Goal: Task Accomplishment & Management: Complete application form

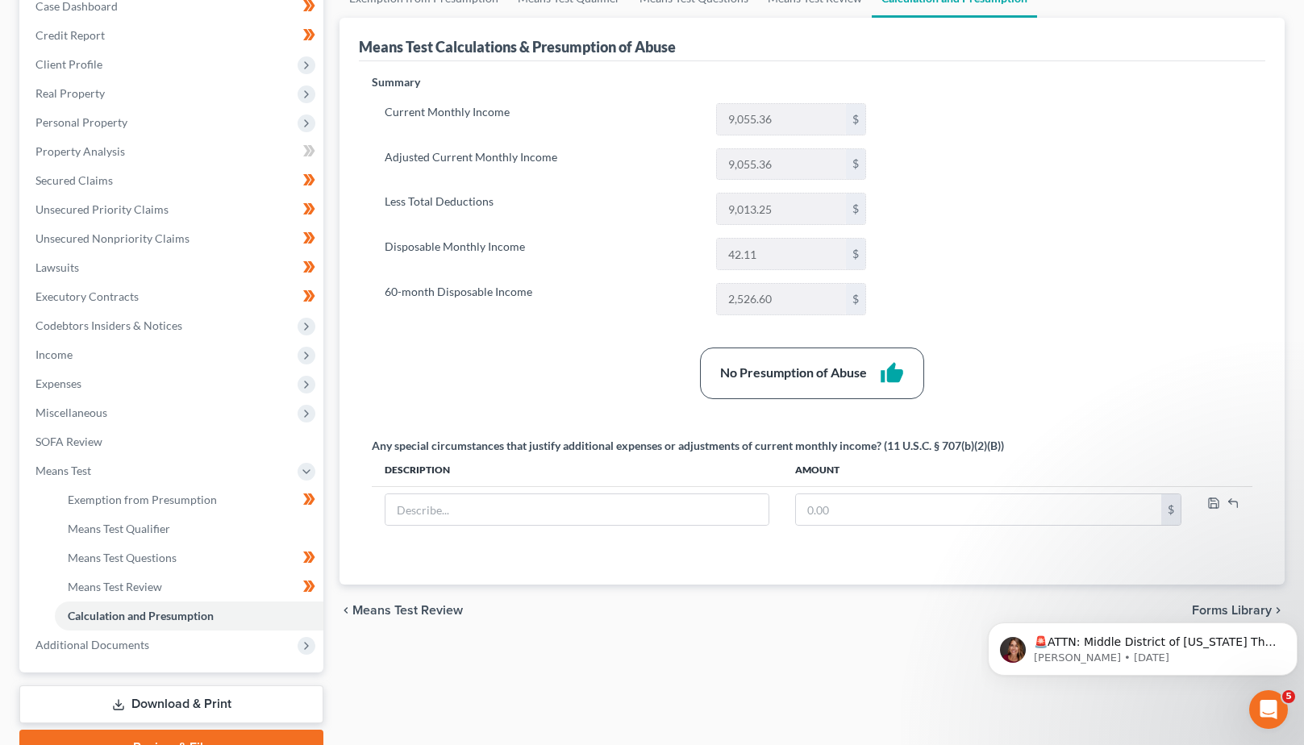
scroll to position [188, 0]
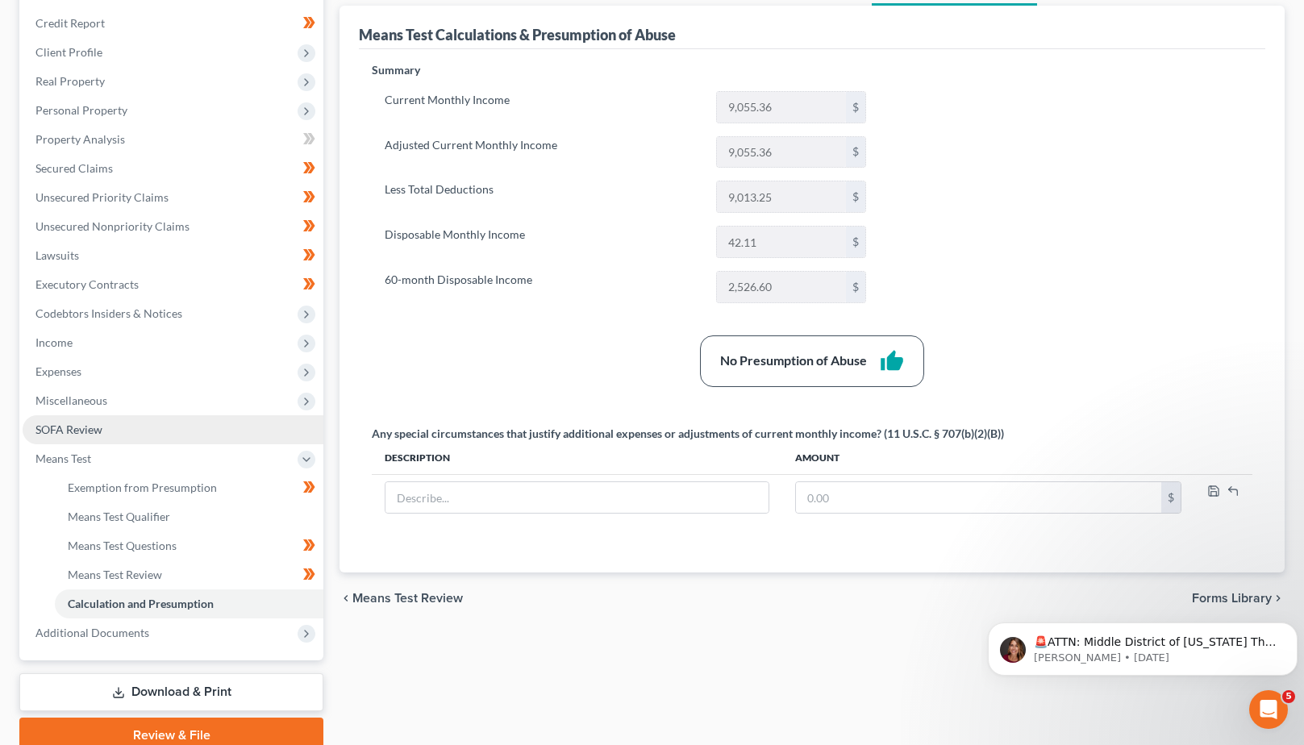
click at [68, 431] on span "SOFA Review" at bounding box center [68, 429] width 67 height 14
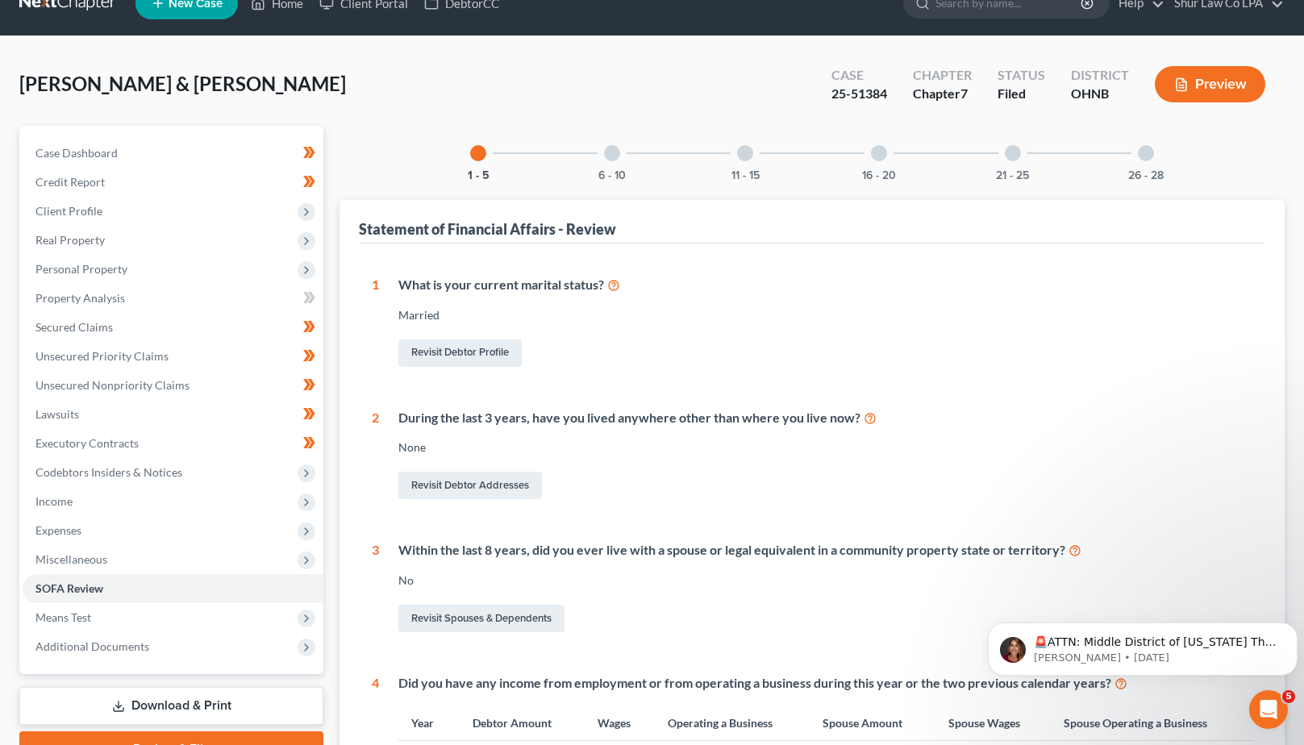
scroll to position [6, 0]
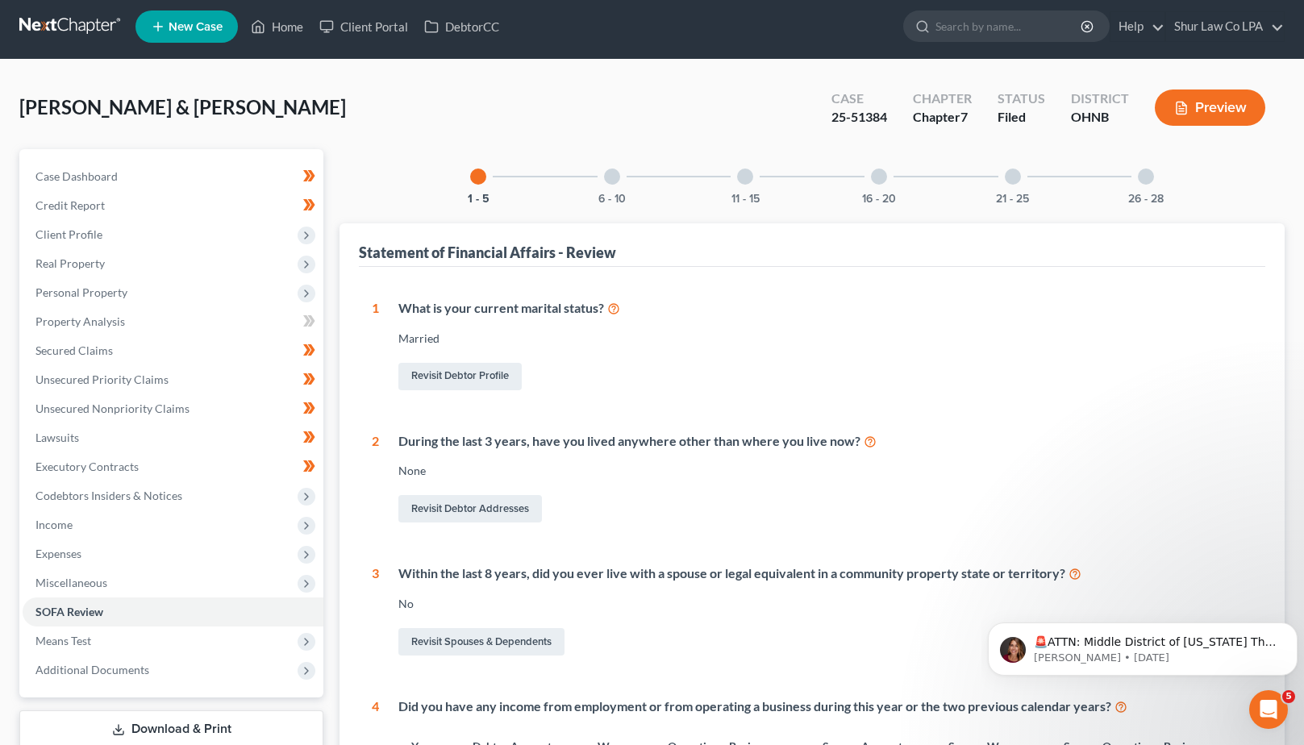
click at [1011, 173] on div at bounding box center [1012, 176] width 16 height 16
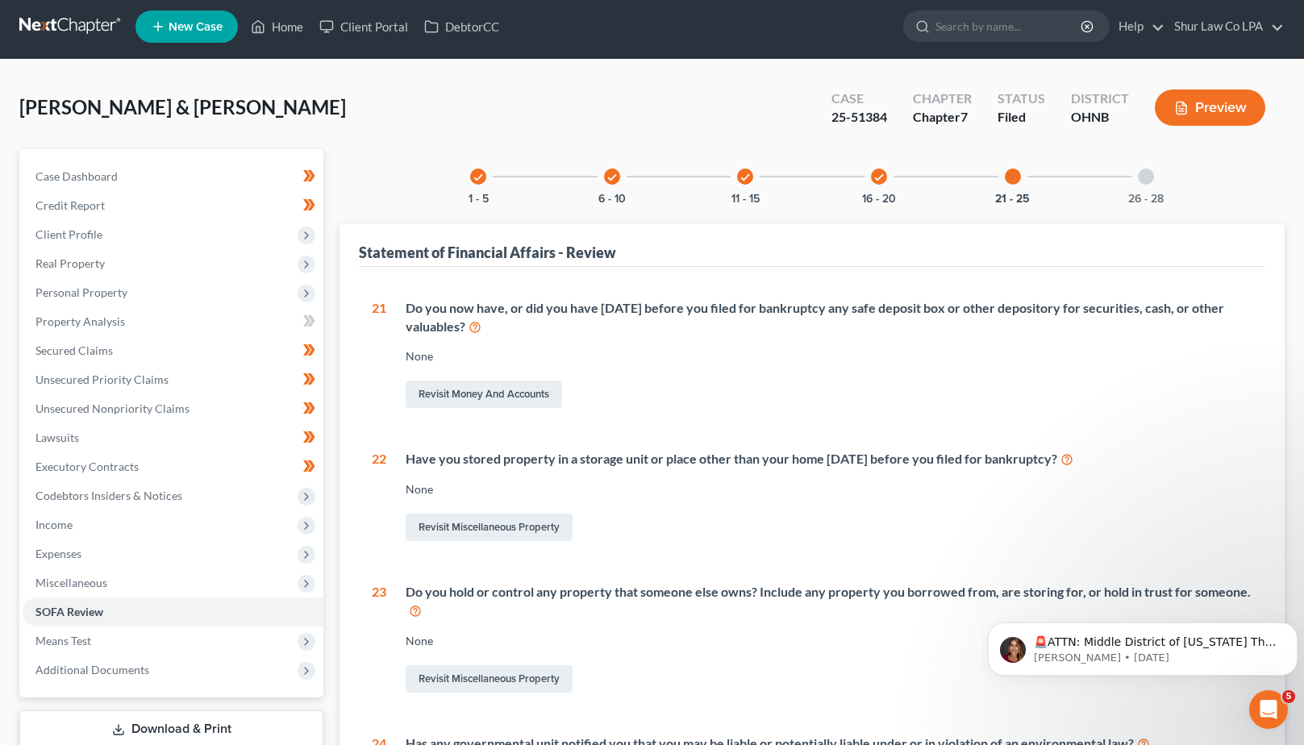
click at [1142, 177] on div at bounding box center [1146, 176] width 16 height 16
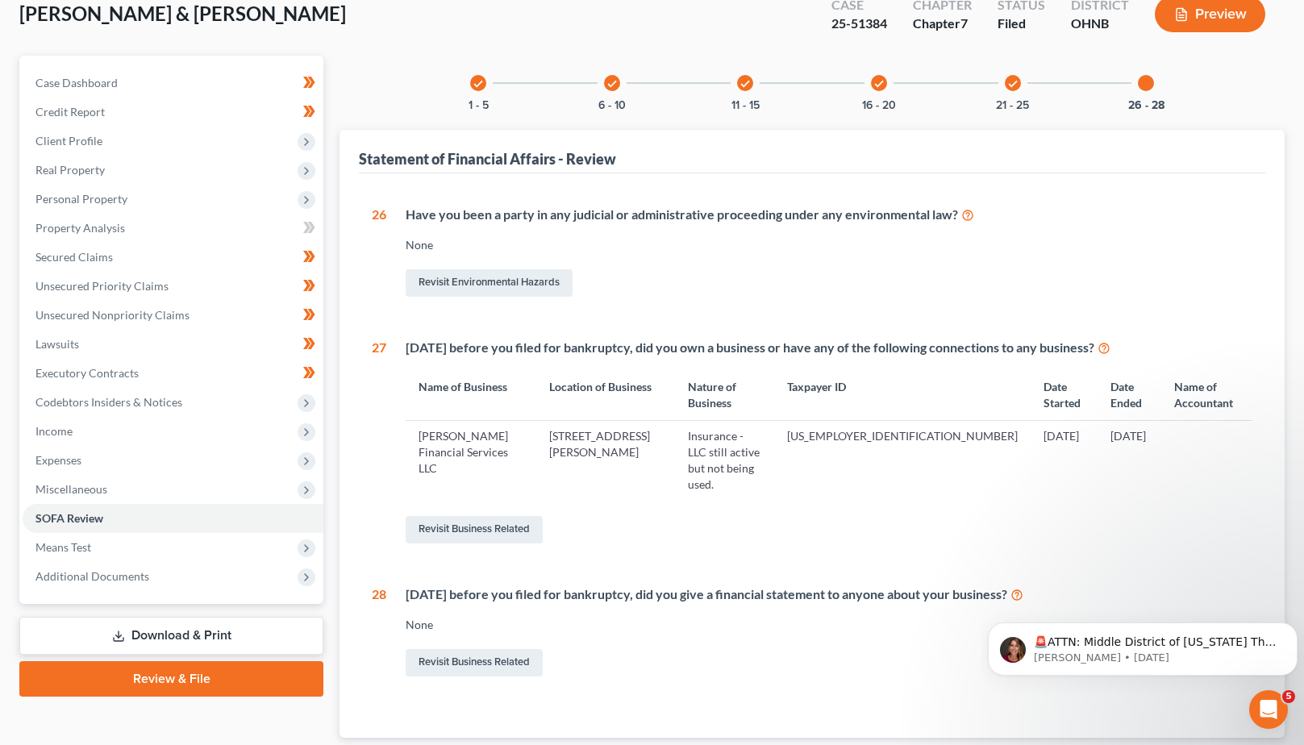
scroll to position [113, 0]
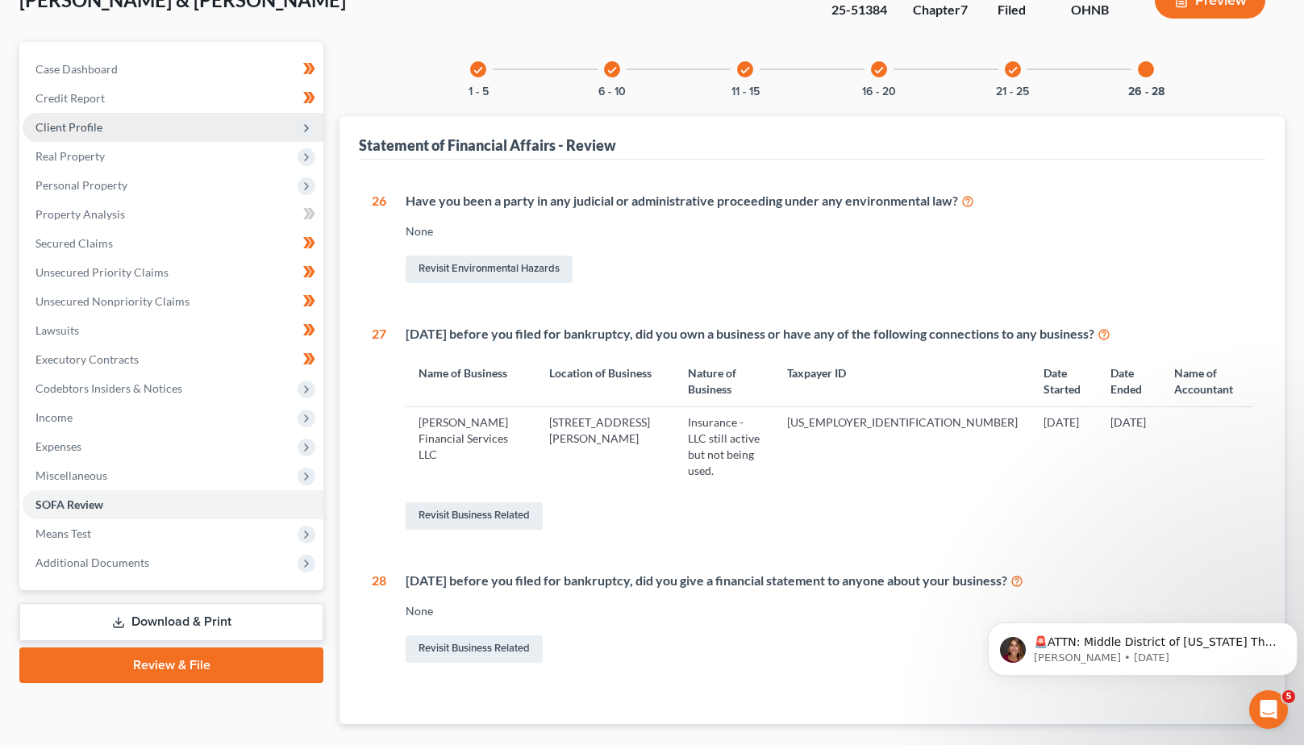
click at [70, 127] on span "Client Profile" at bounding box center [68, 127] width 67 height 14
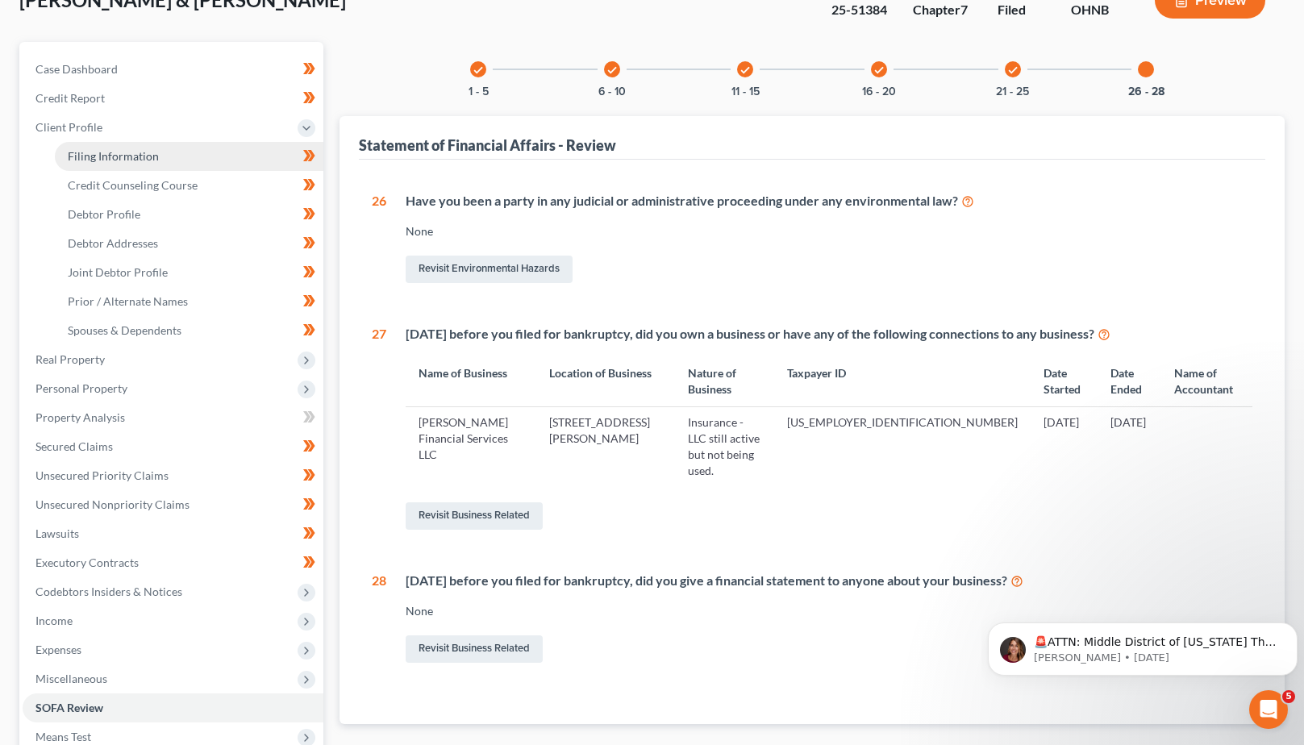
click at [128, 151] on span "Filing Information" at bounding box center [113, 156] width 91 height 14
select select "1"
select select "0"
select select "61"
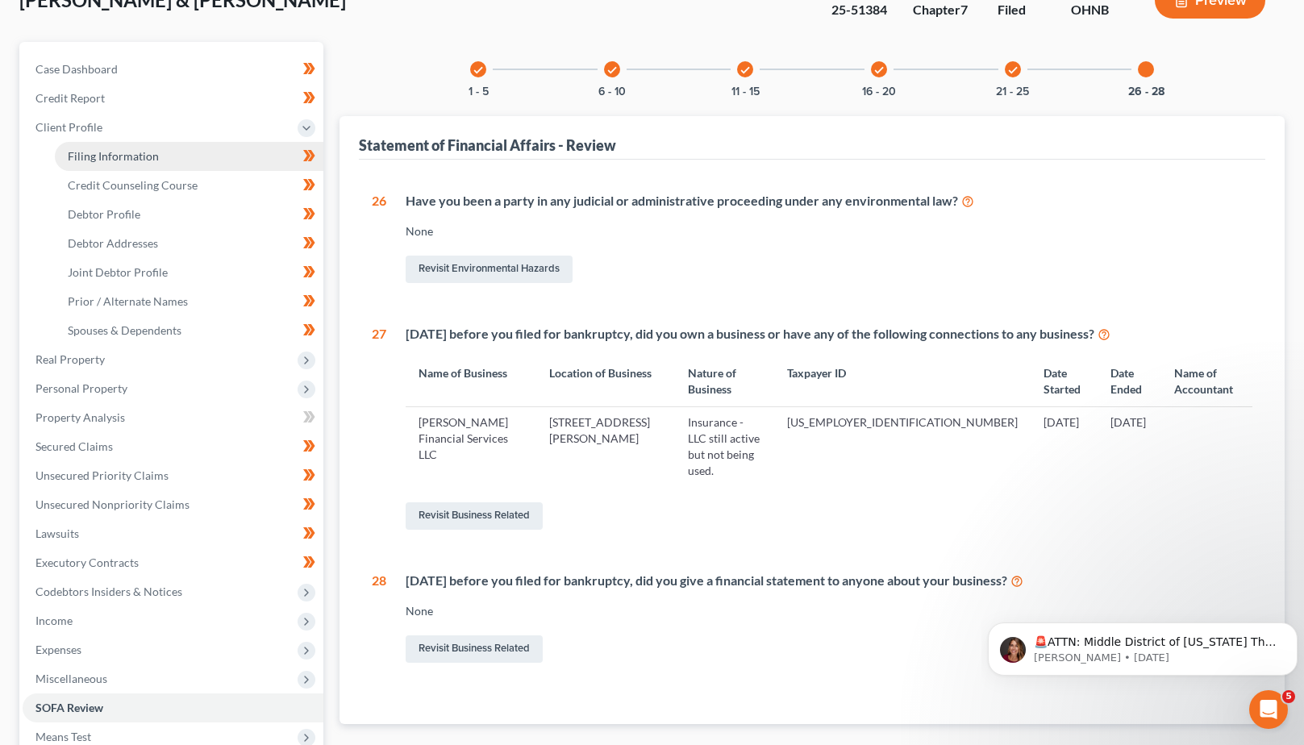
select select "5"
select select "36"
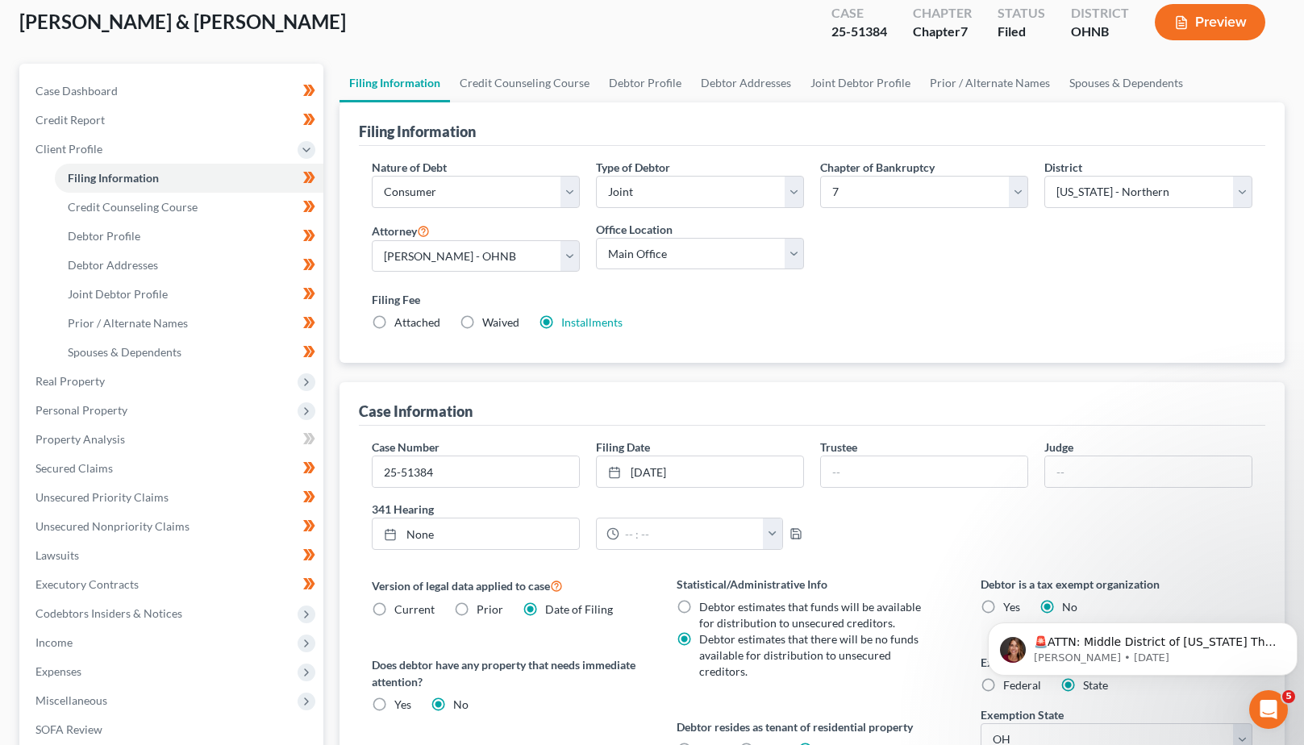
scroll to position [92, 0]
click at [107, 231] on span "Debtor Profile" at bounding box center [104, 235] width 73 height 14
select select "1"
select select "2"
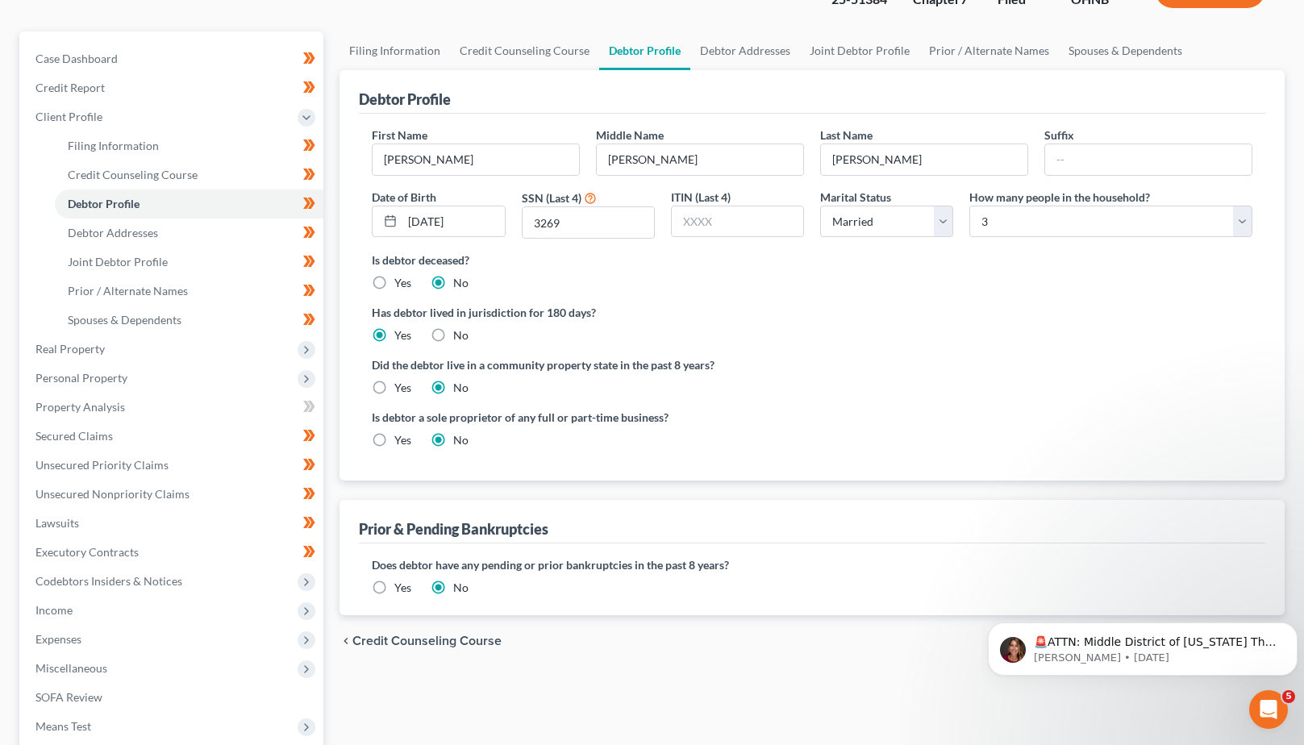
scroll to position [114, 0]
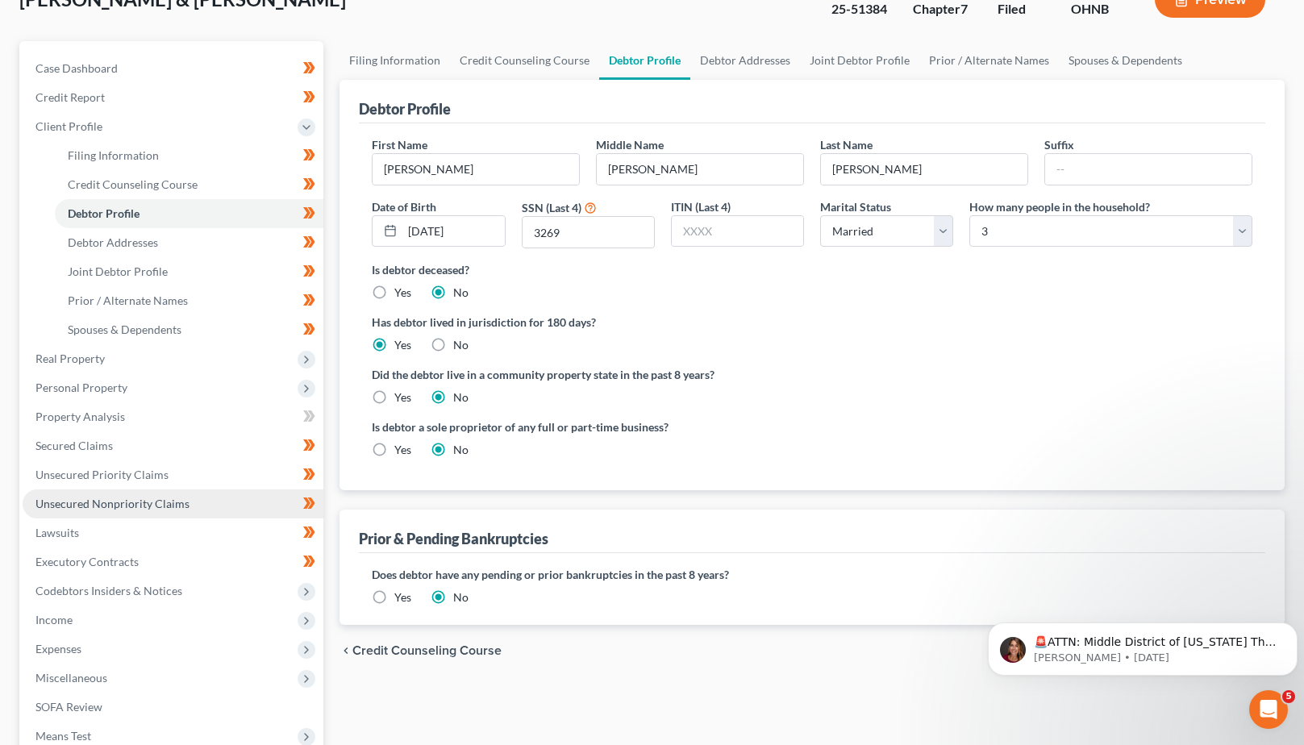
click at [99, 498] on span "Unsecured Nonpriority Claims" at bounding box center [112, 504] width 154 height 14
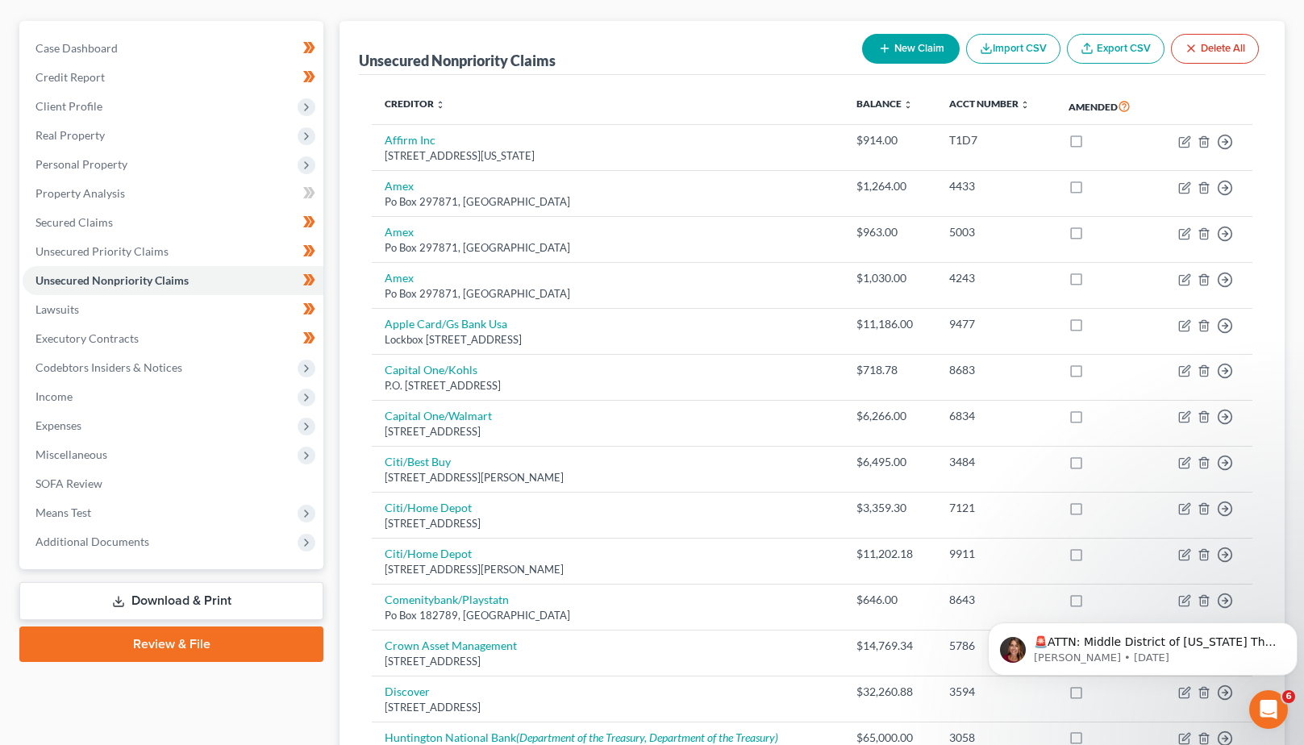
scroll to position [125, 0]
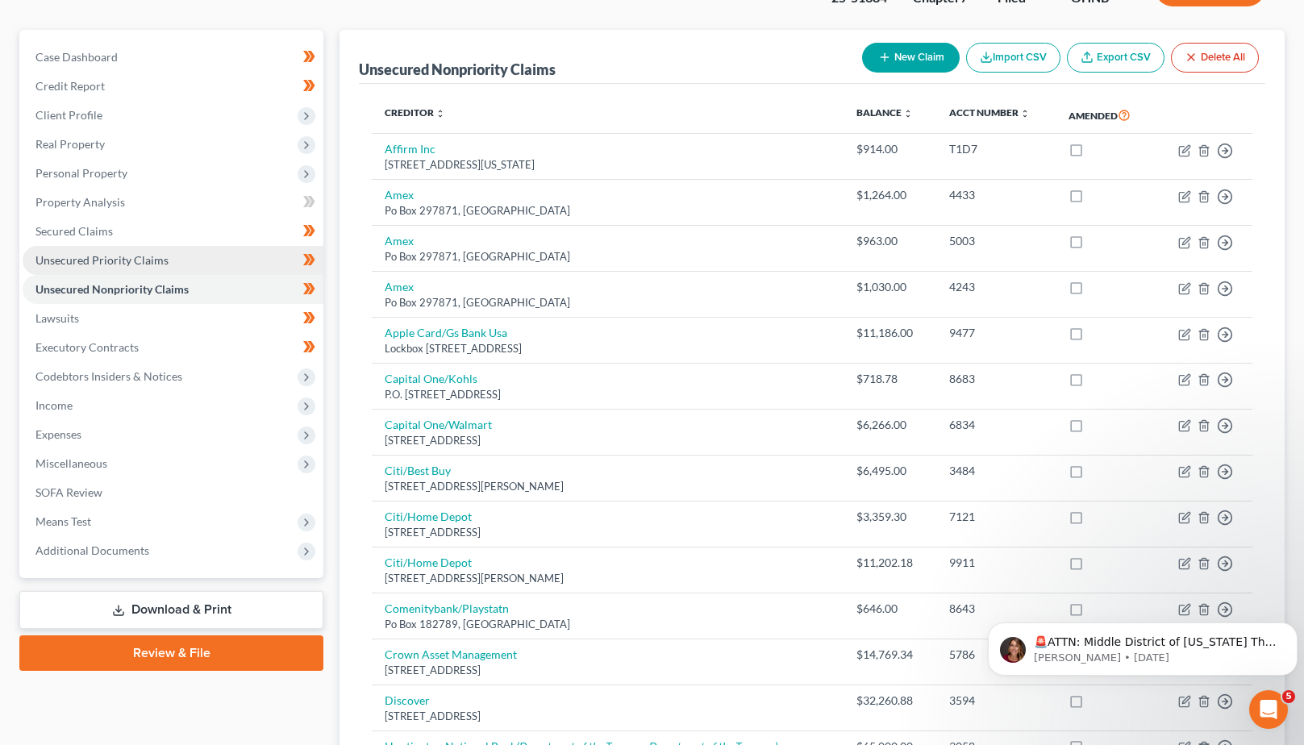
click at [68, 264] on span "Unsecured Priority Claims" at bounding box center [101, 260] width 133 height 14
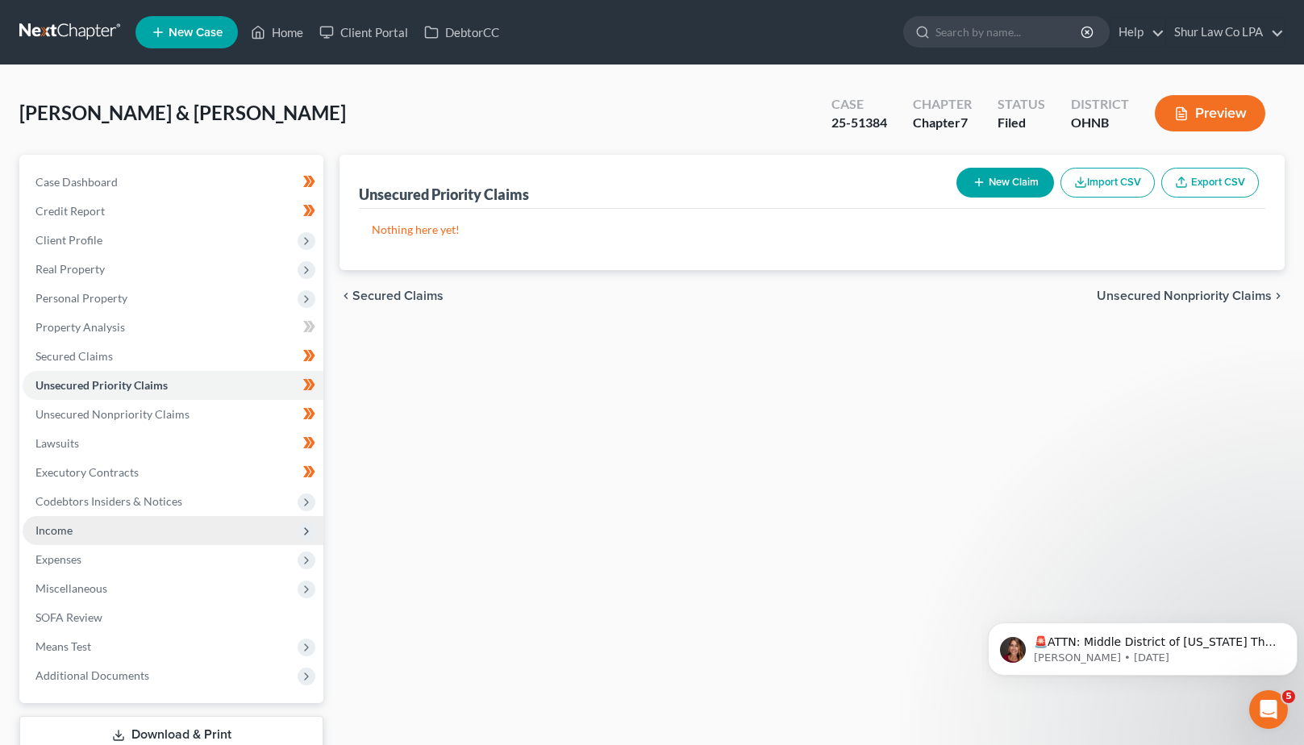
click at [52, 534] on span "Income" at bounding box center [53, 530] width 37 height 14
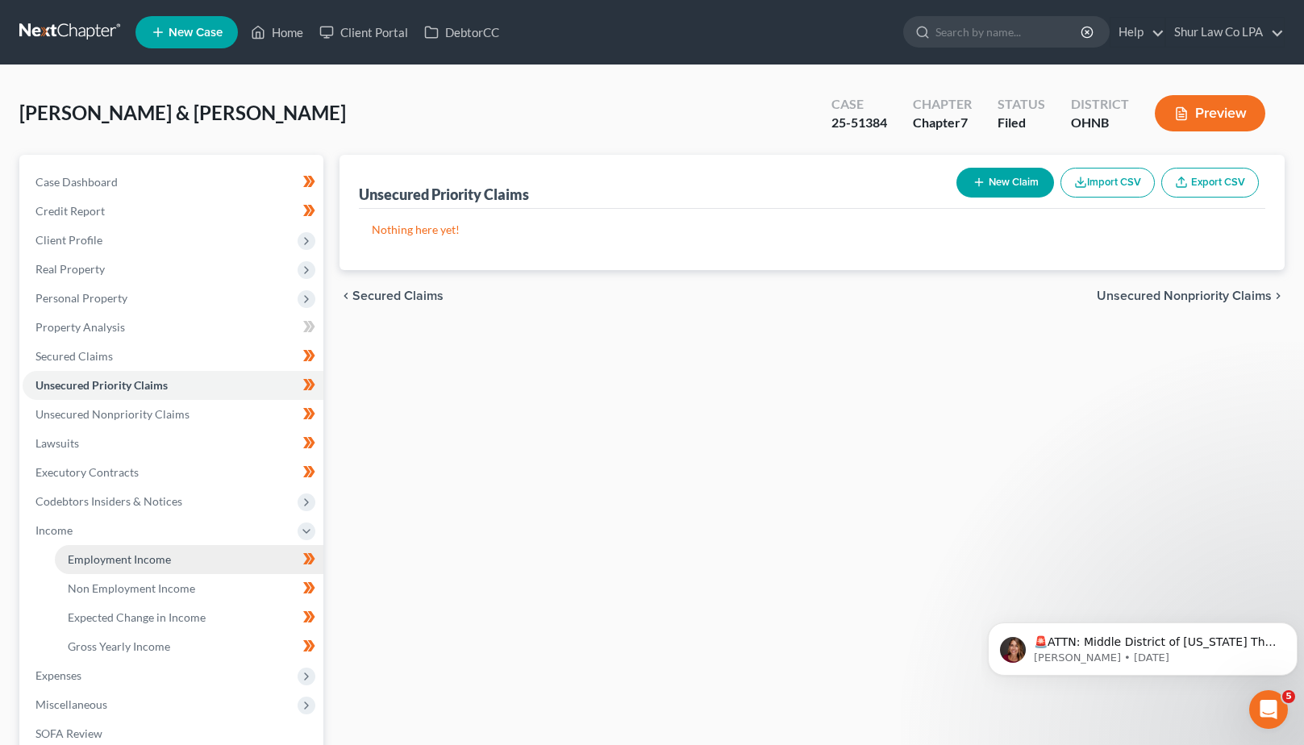
click at [110, 567] on link "Employment Income" at bounding box center [189, 559] width 268 height 29
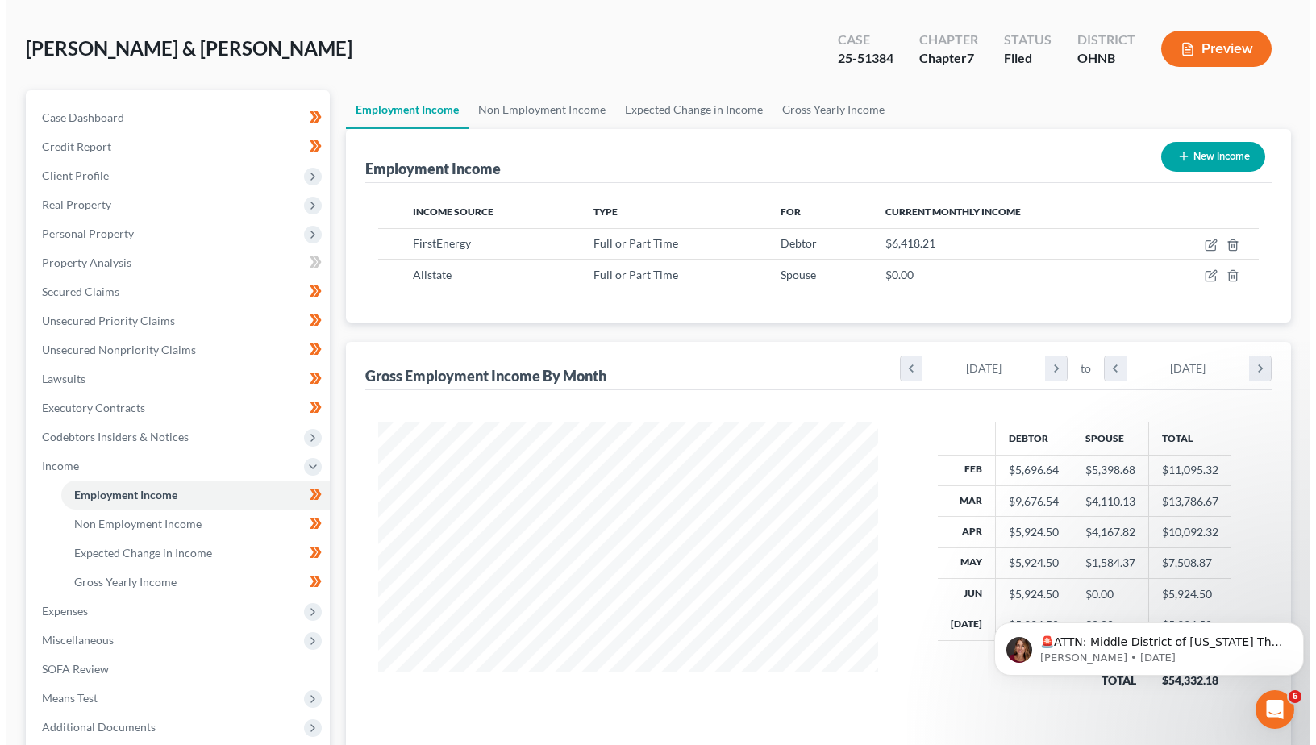
scroll to position [59, 0]
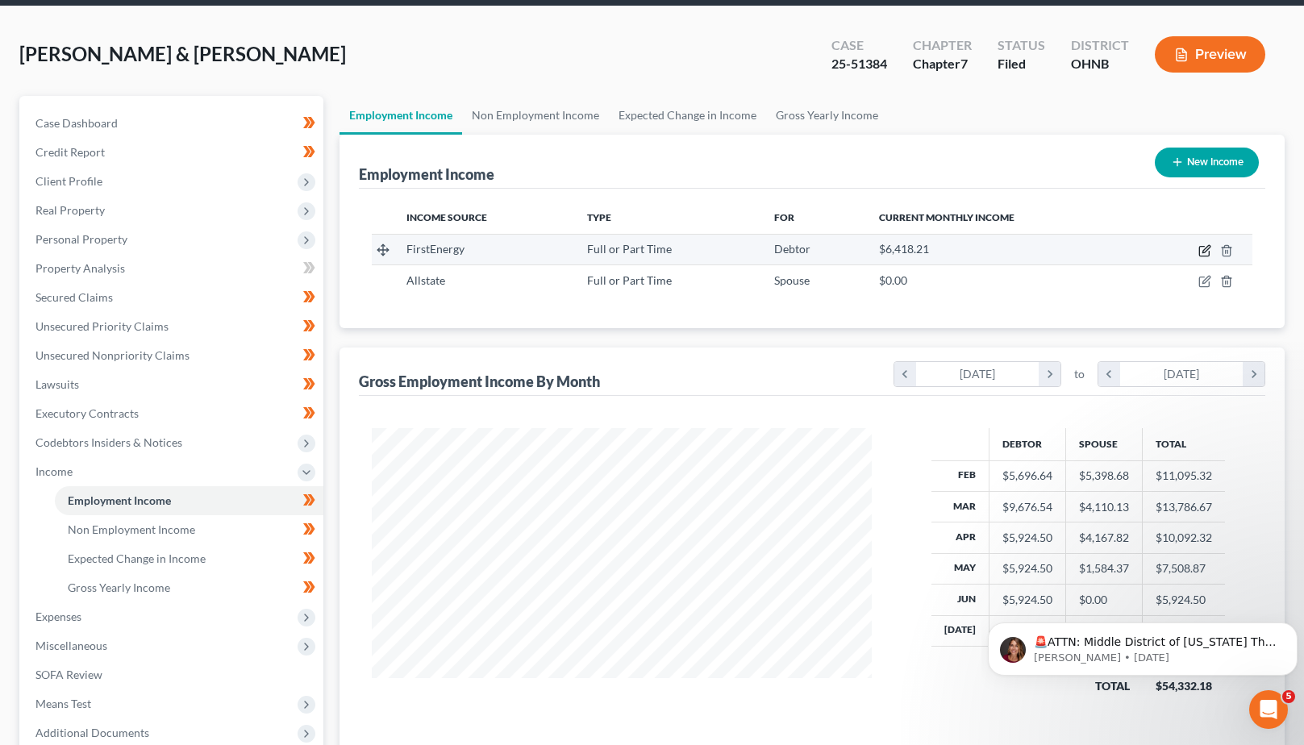
click at [1201, 254] on icon "button" at bounding box center [1204, 250] width 13 height 13
select select "0"
select select "36"
select select "2"
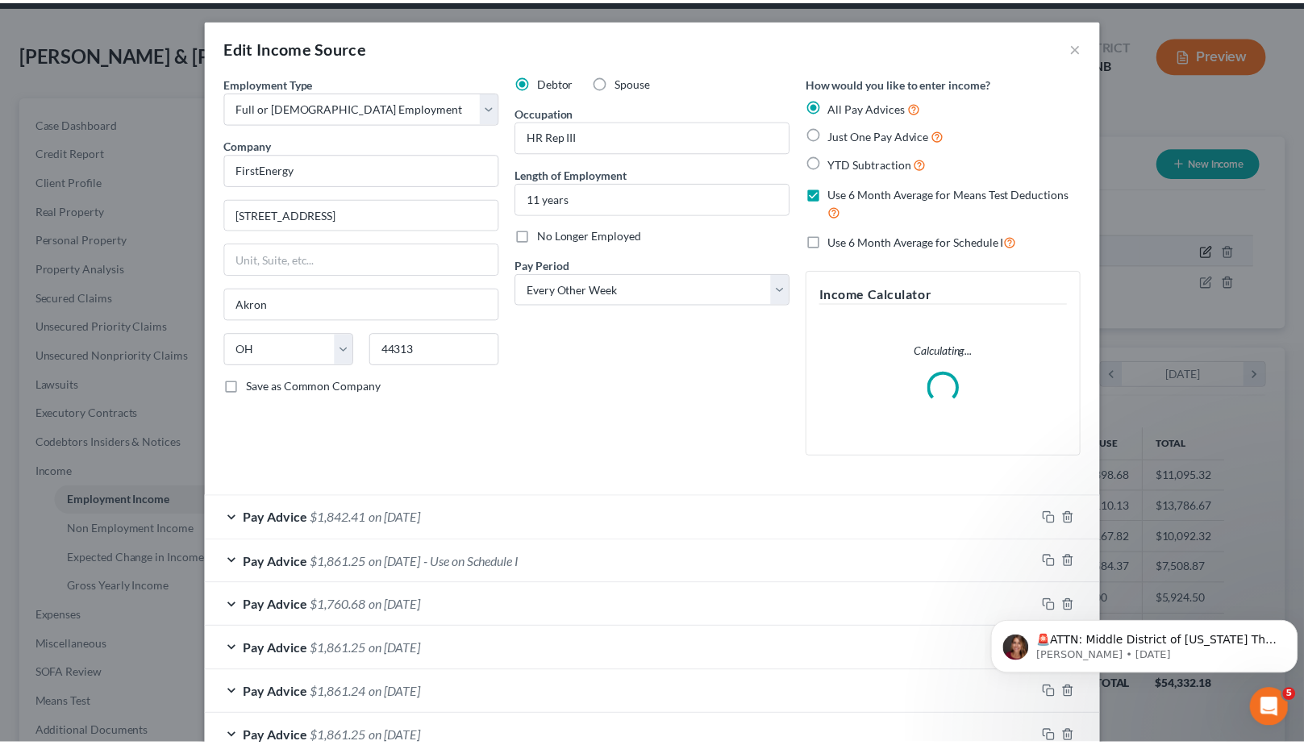
scroll to position [289, 538]
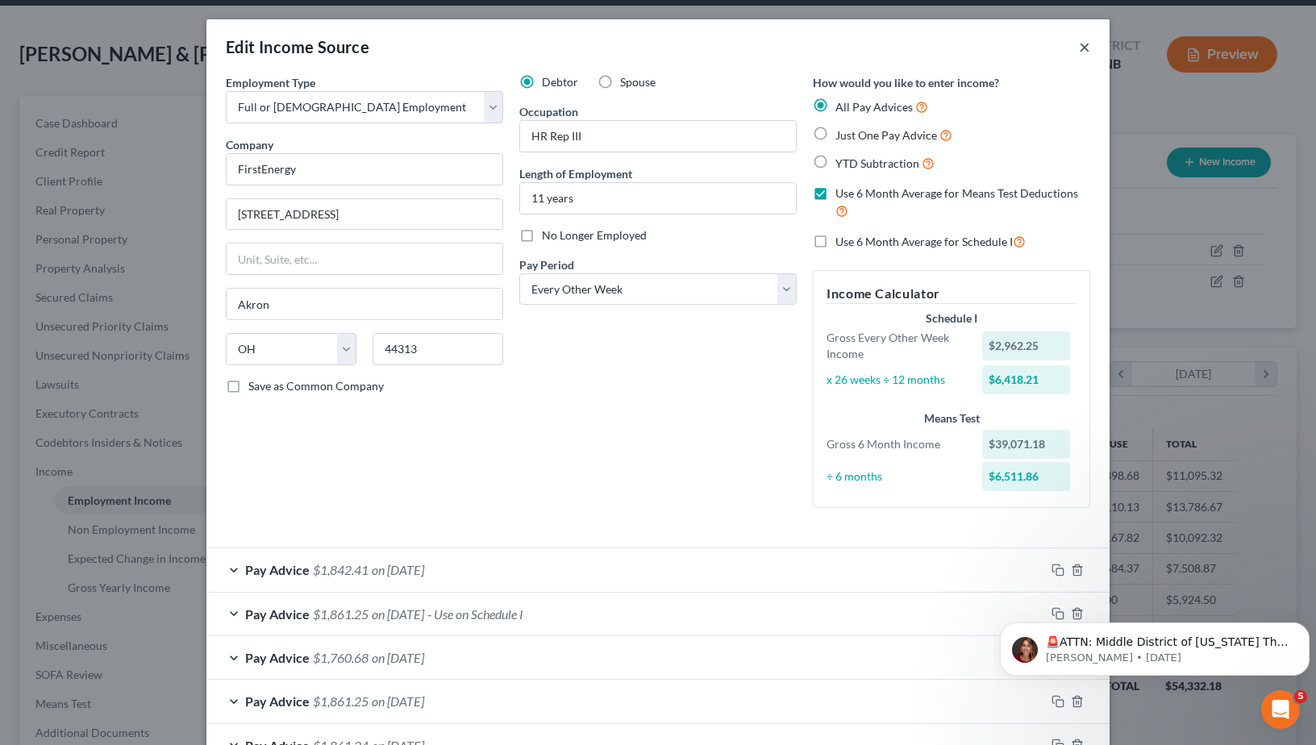
click at [1080, 50] on button "×" at bounding box center [1084, 46] width 11 height 19
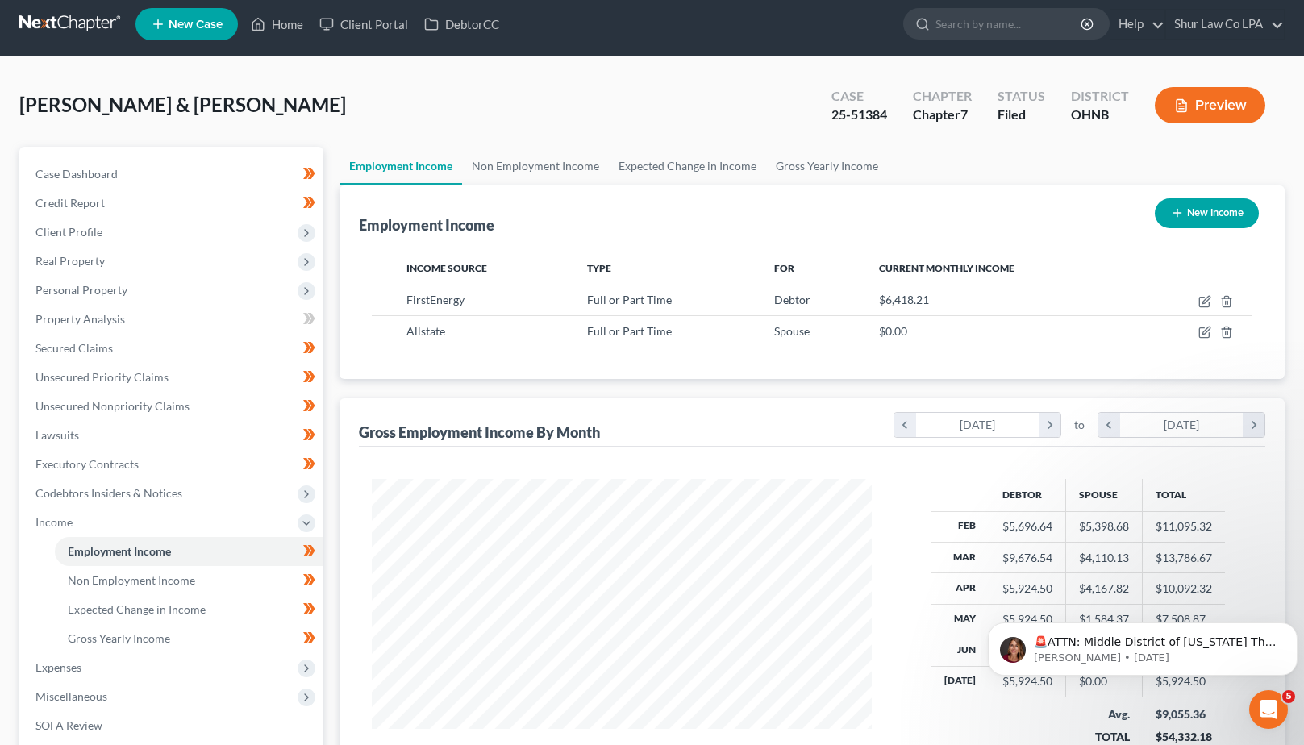
scroll to position [0, 0]
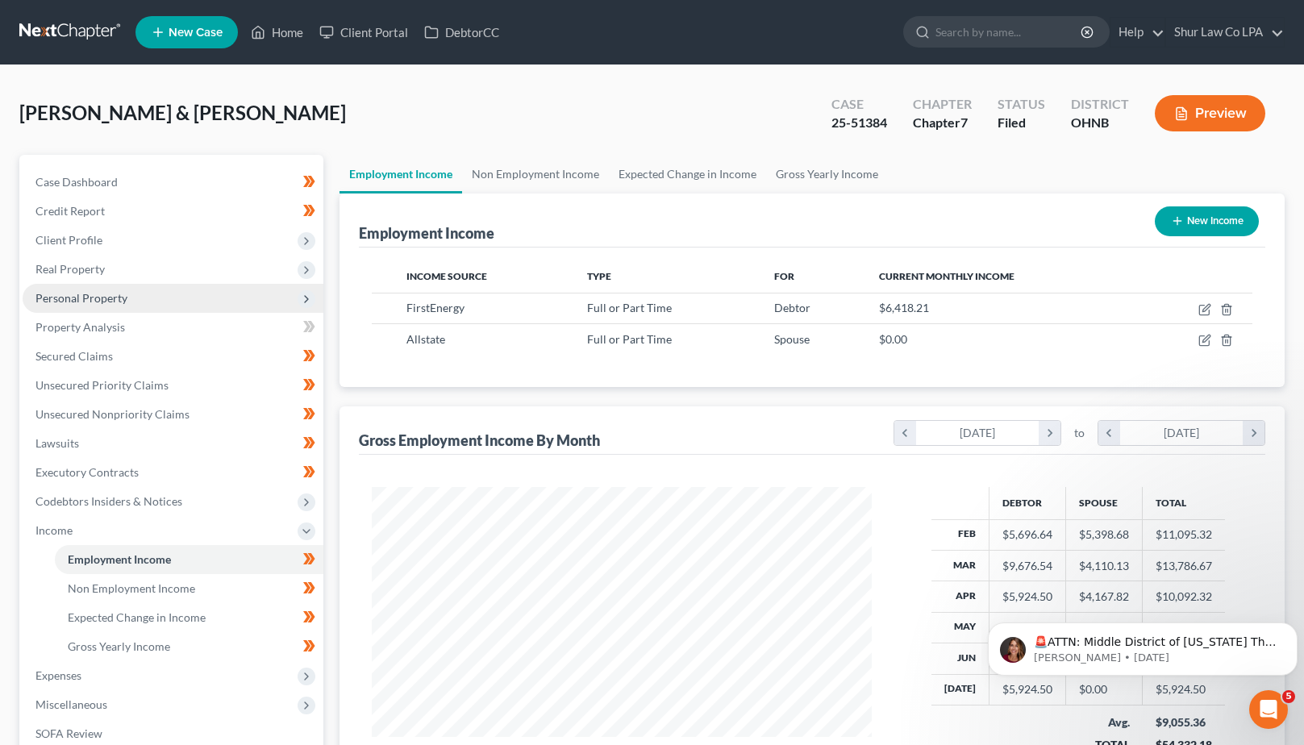
click at [89, 294] on span "Personal Property" at bounding box center [81, 298] width 92 height 14
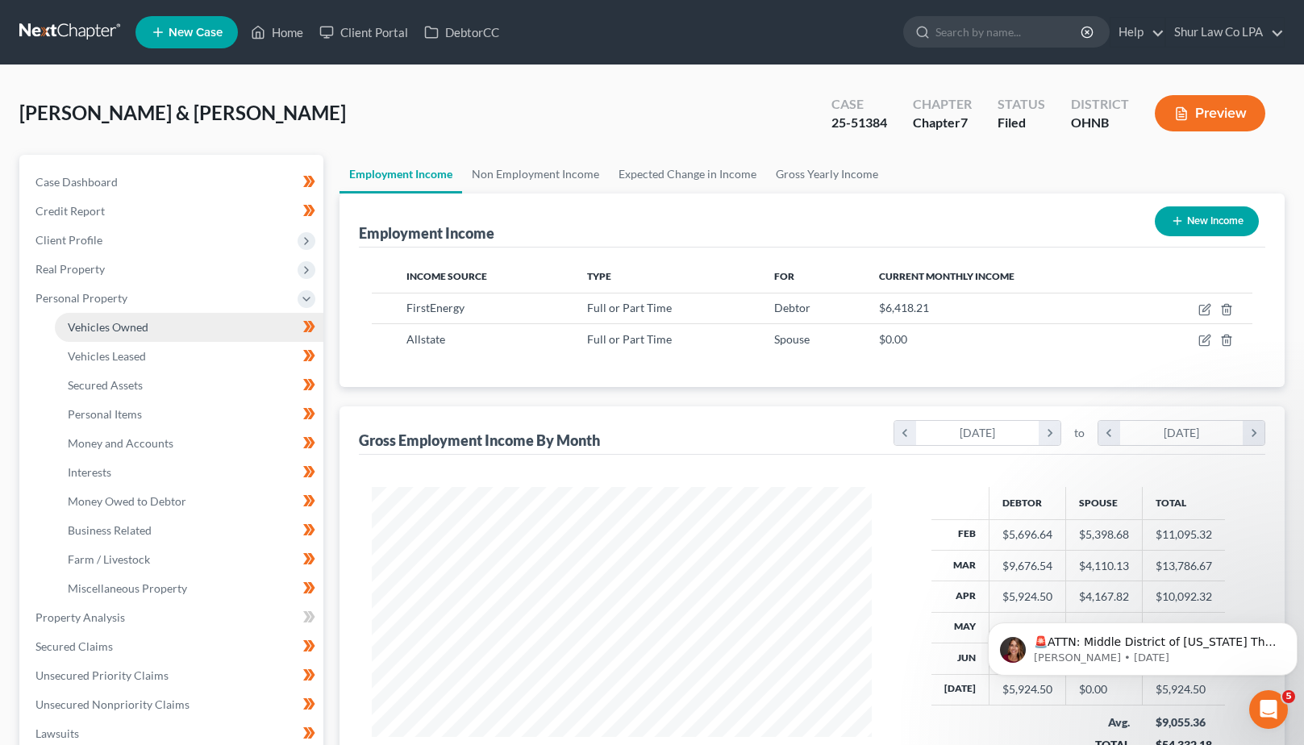
click at [143, 333] on span "Vehicles Owned" at bounding box center [108, 327] width 81 height 14
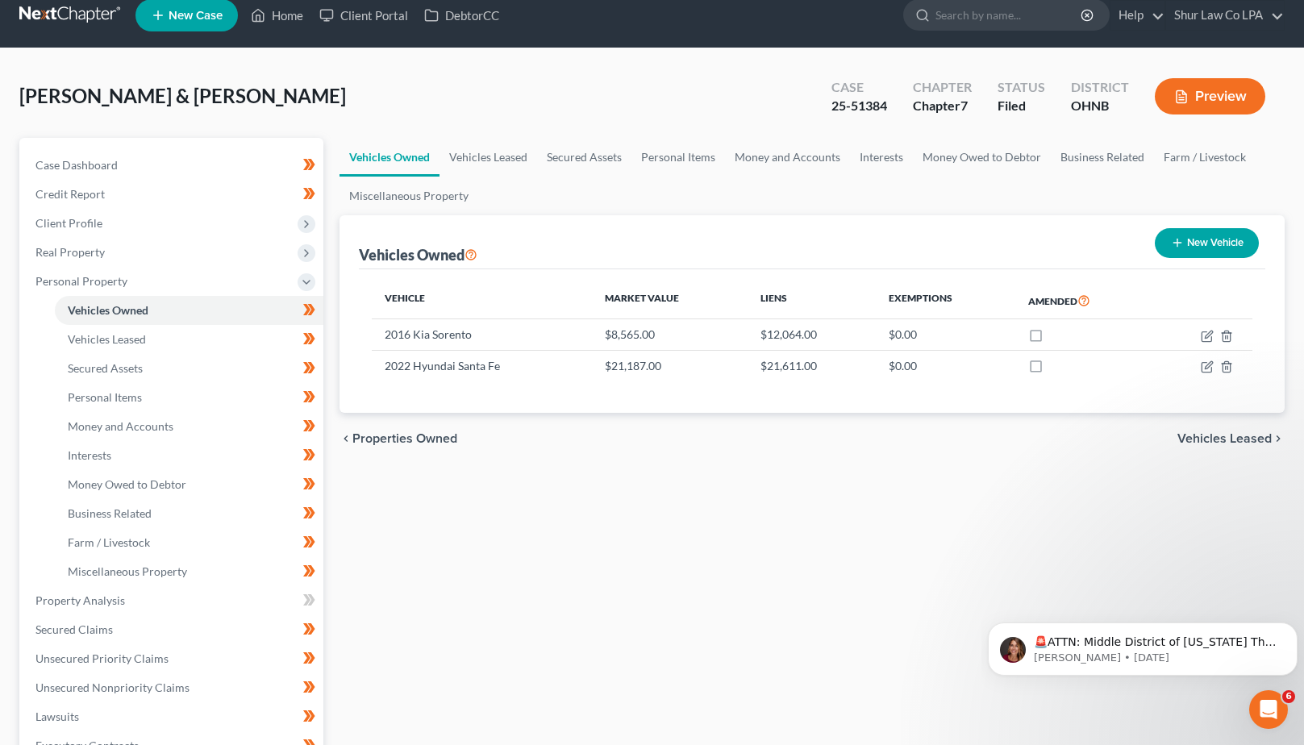
scroll to position [5, 0]
